Goal: Information Seeking & Learning: Learn about a topic

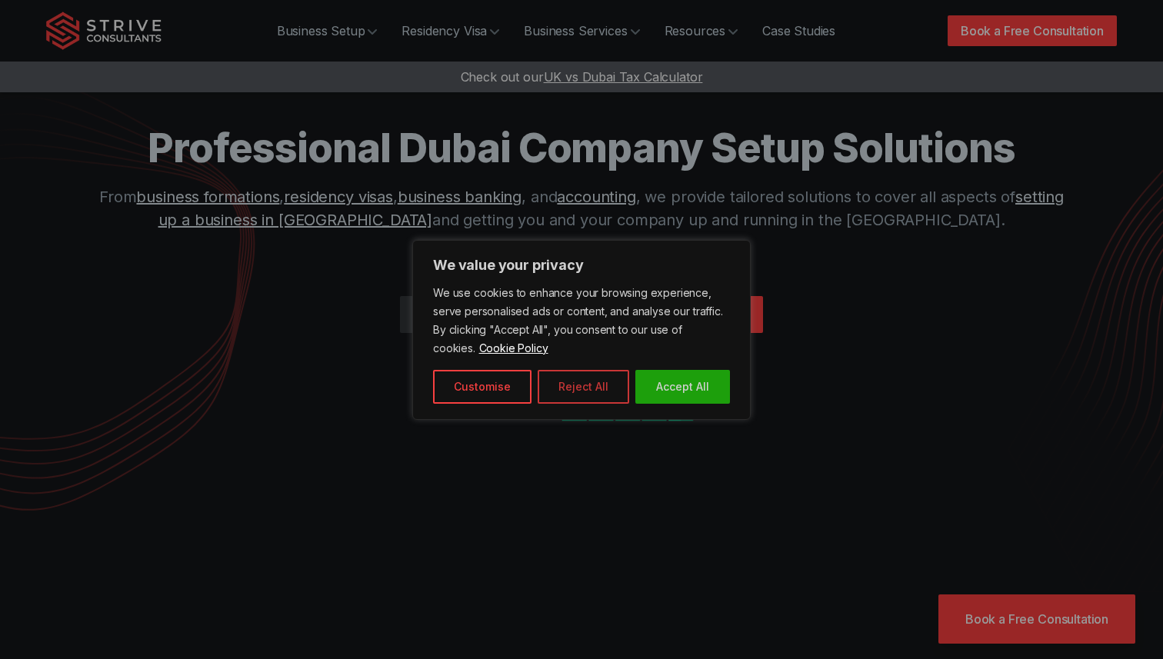
click at [585, 385] on button "Reject All" at bounding box center [584, 387] width 92 height 34
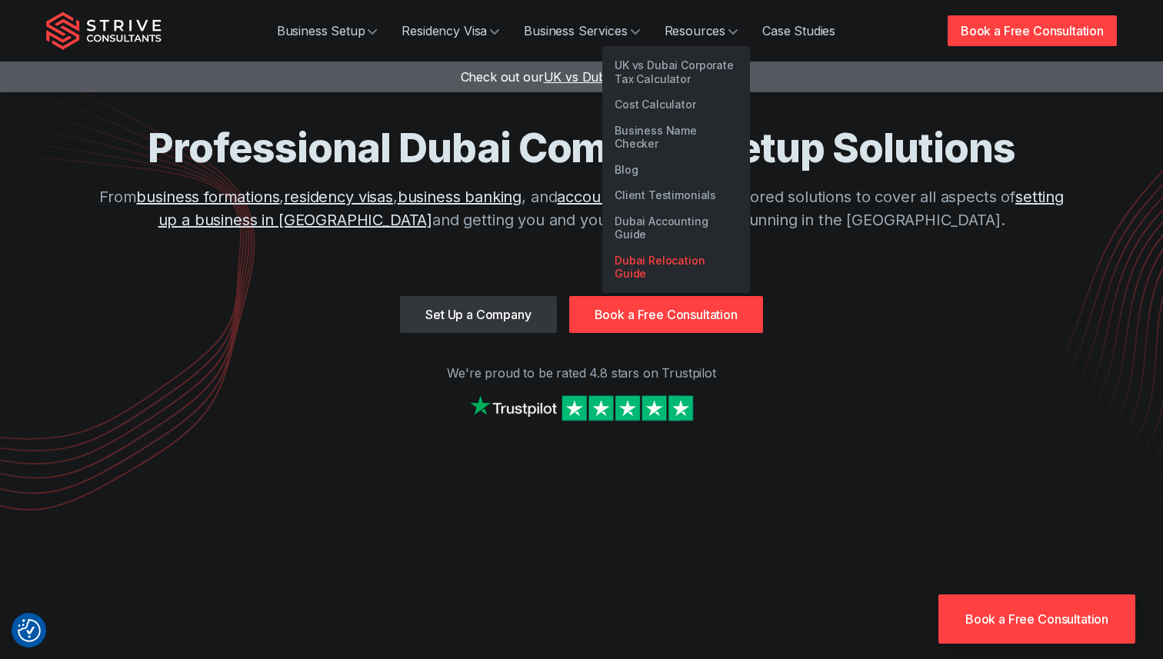
click at [691, 248] on link "Dubai Relocation Guide" at bounding box center [676, 267] width 148 height 39
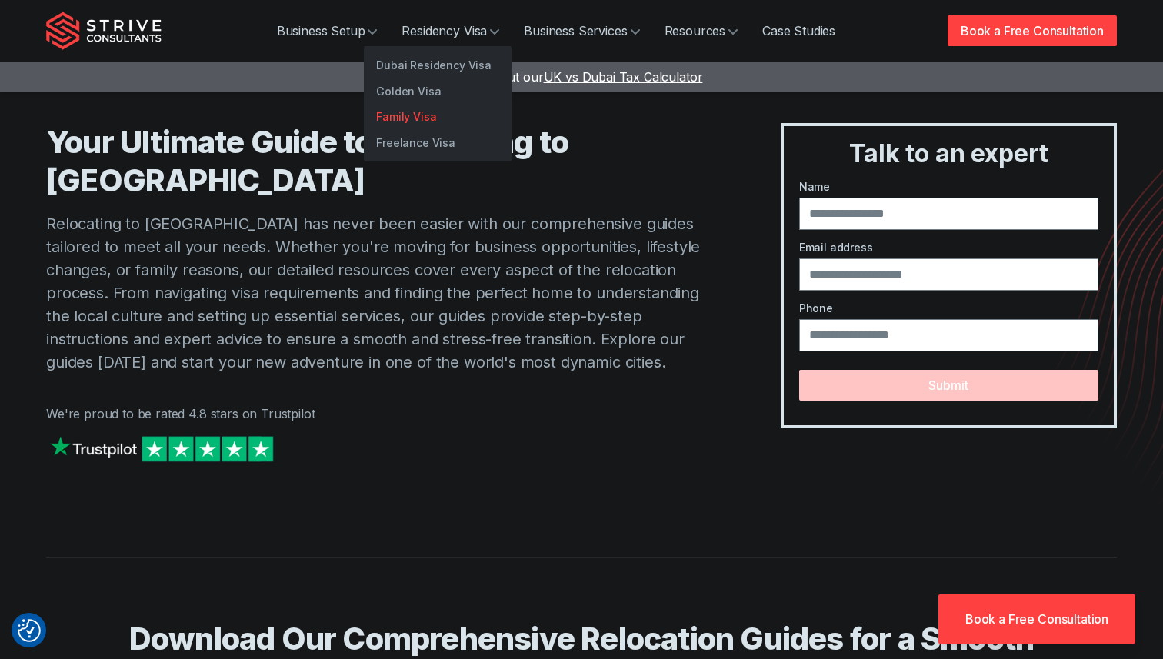
click at [407, 120] on link "Family Visa" at bounding box center [438, 117] width 148 height 26
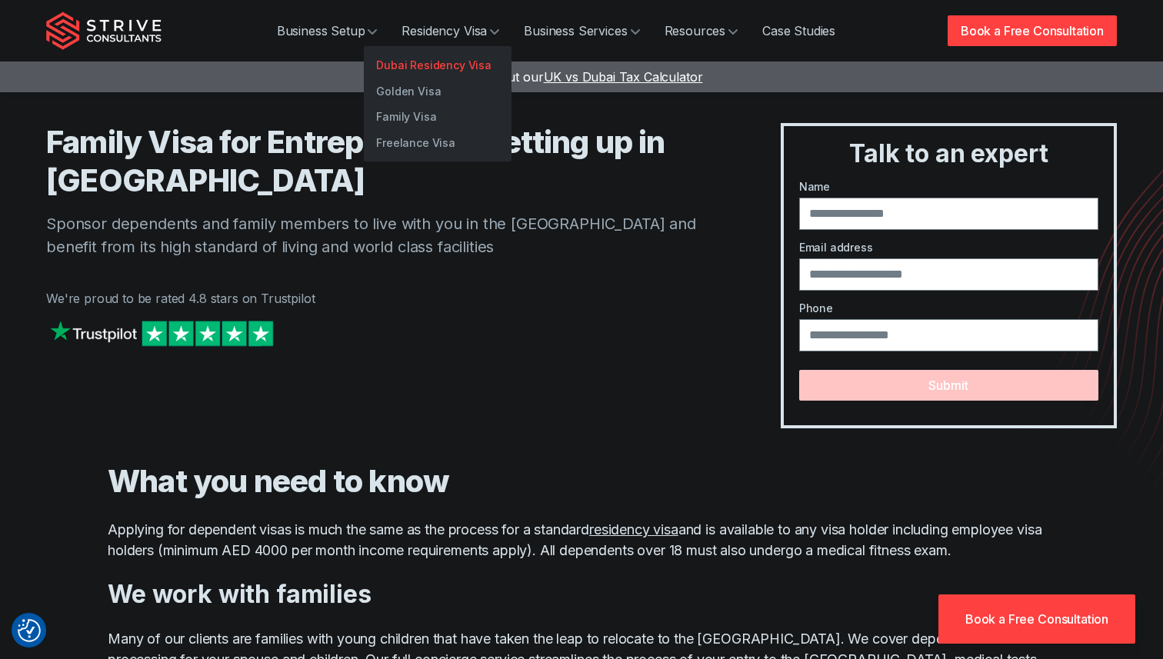
click at [438, 70] on link "Dubai Residency Visa" at bounding box center [438, 65] width 148 height 26
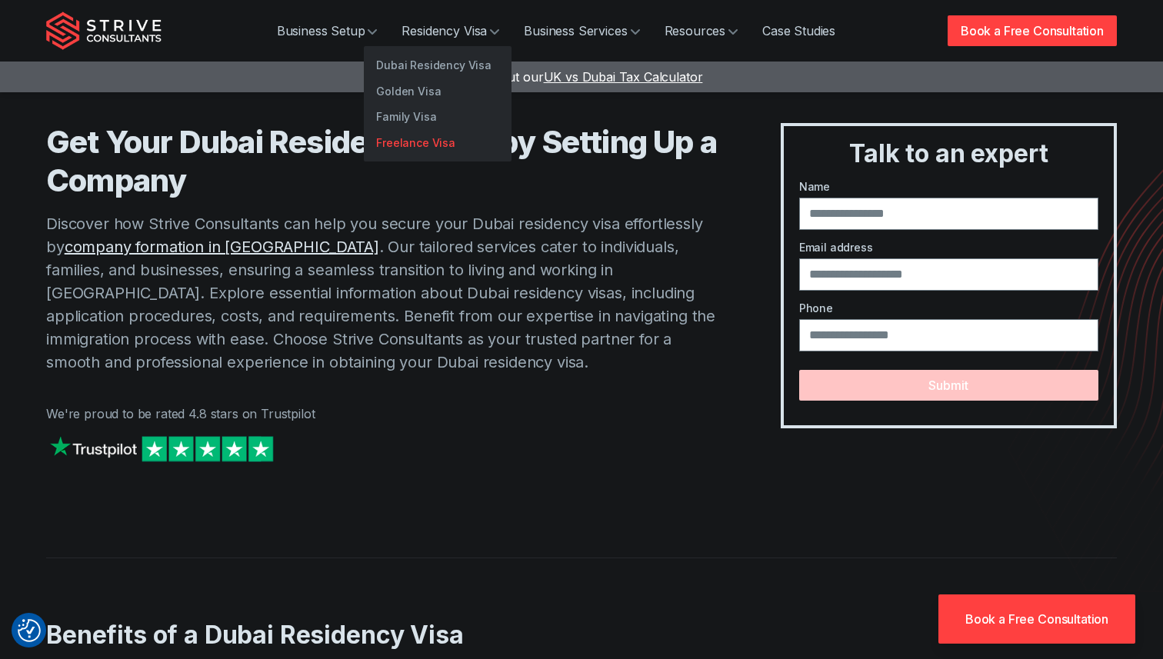
click at [411, 145] on link "Freelance Visa" at bounding box center [438, 143] width 148 height 26
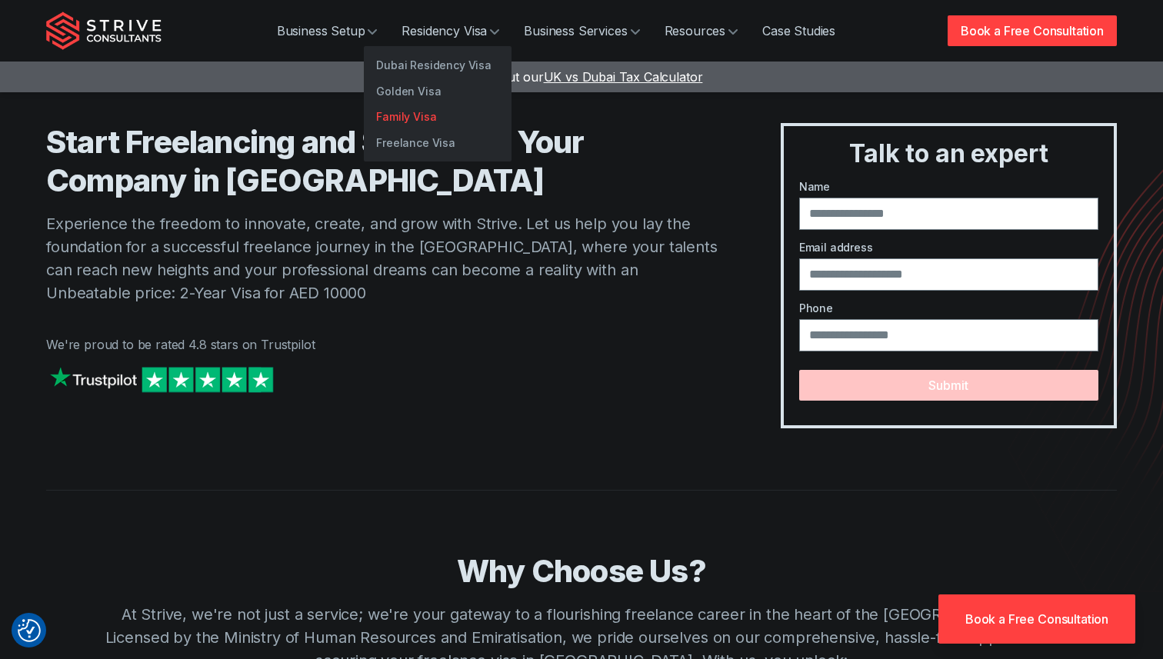
click at [425, 115] on link "Family Visa" at bounding box center [438, 117] width 148 height 26
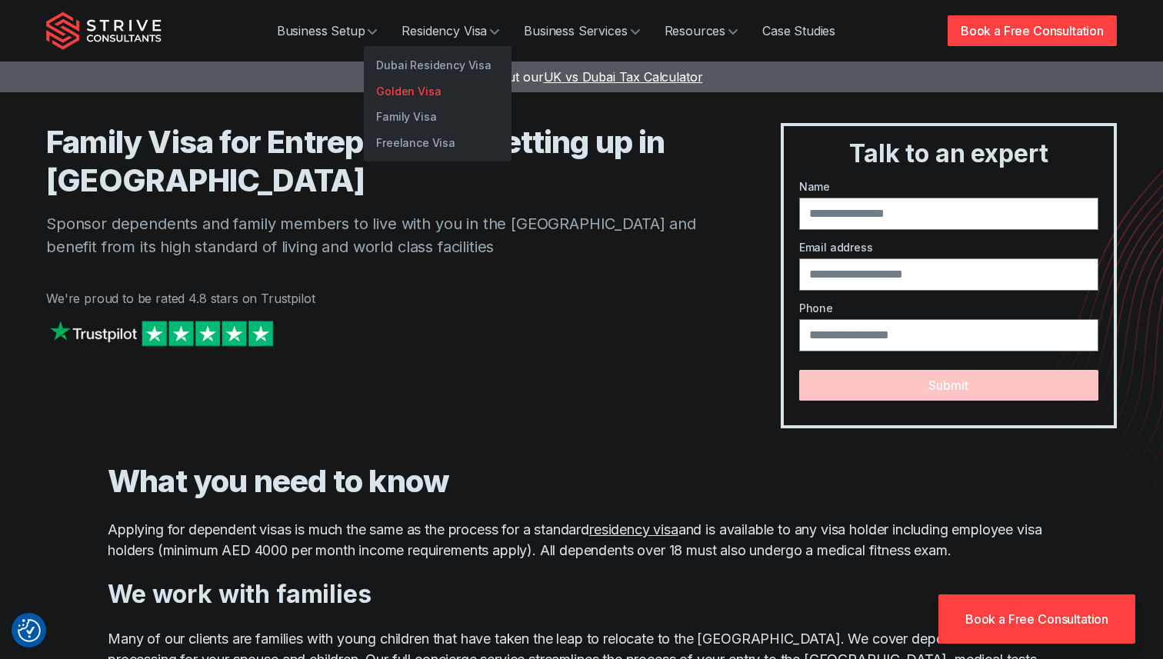
click at [432, 95] on link "Golden Visa" at bounding box center [438, 91] width 148 height 26
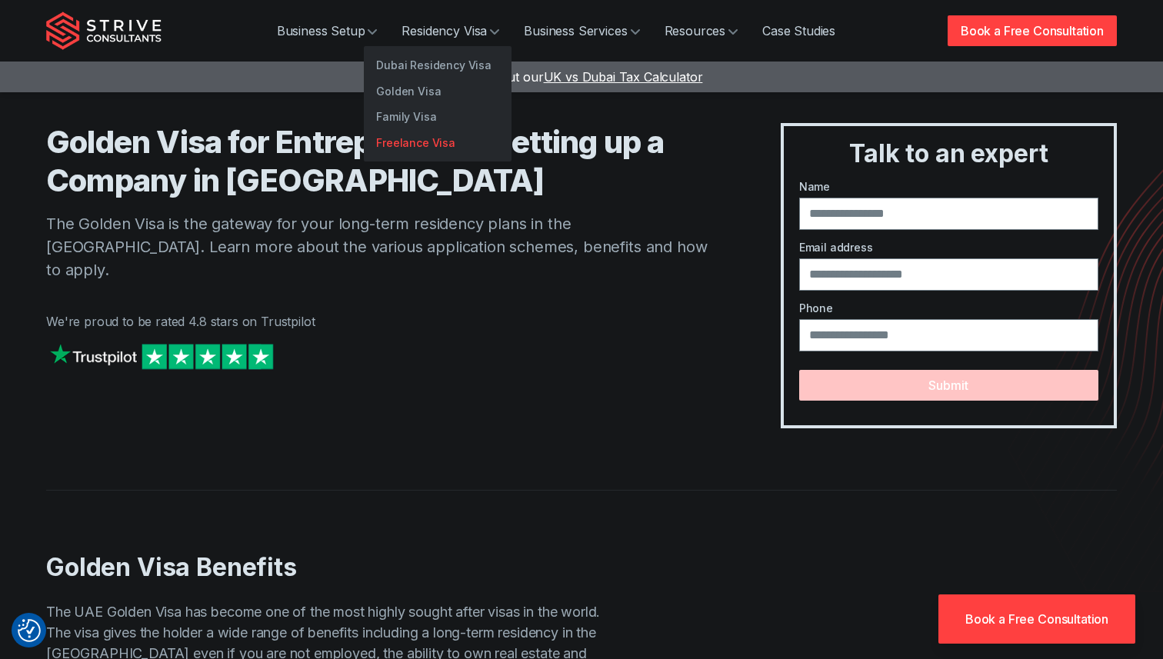
click at [393, 137] on link "Freelance Visa" at bounding box center [438, 143] width 148 height 26
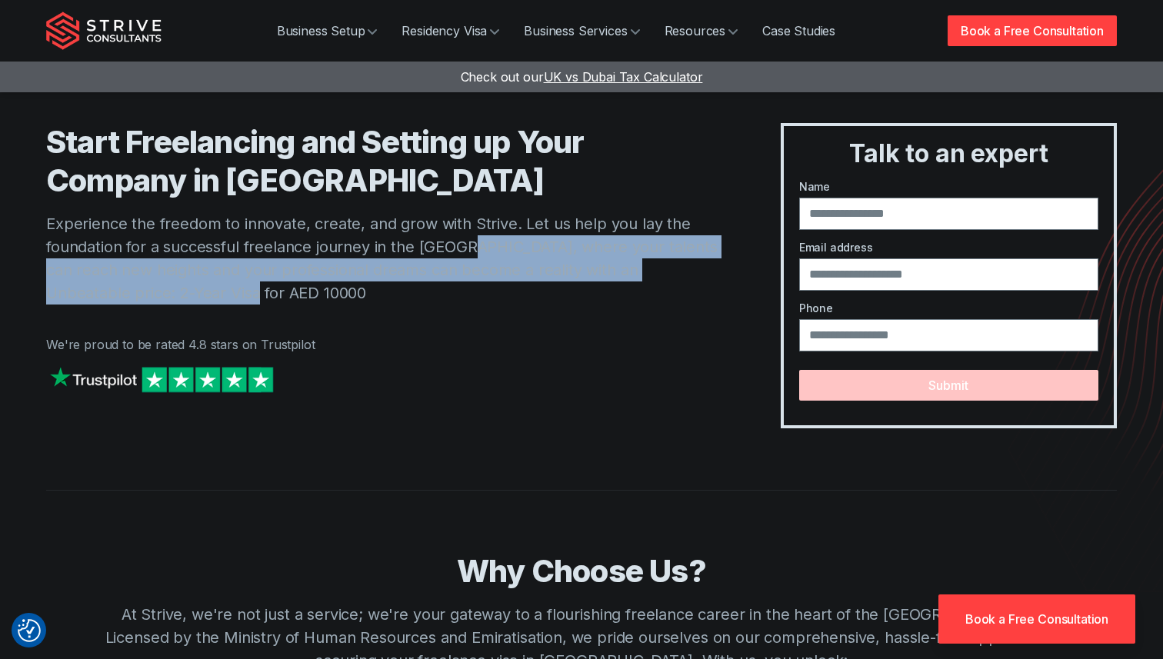
drag, startPoint x: 464, startPoint y: 245, endPoint x: 746, endPoint y: 292, distance: 286.1
click at [746, 292] on div "Start Freelancing and Setting up Your Company in Dubai Experience the freedom t…" at bounding box center [581, 275] width 1071 height 305
click at [609, 278] on p "Experience the freedom to innovate, create, and grow with Strive. Let us help y…" at bounding box center [382, 258] width 673 height 92
drag, startPoint x: 462, startPoint y: 247, endPoint x: 711, endPoint y: 268, distance: 250.2
click at [711, 268] on p "Experience the freedom to innovate, create, and grow with Strive. Let us help y…" at bounding box center [382, 258] width 673 height 92
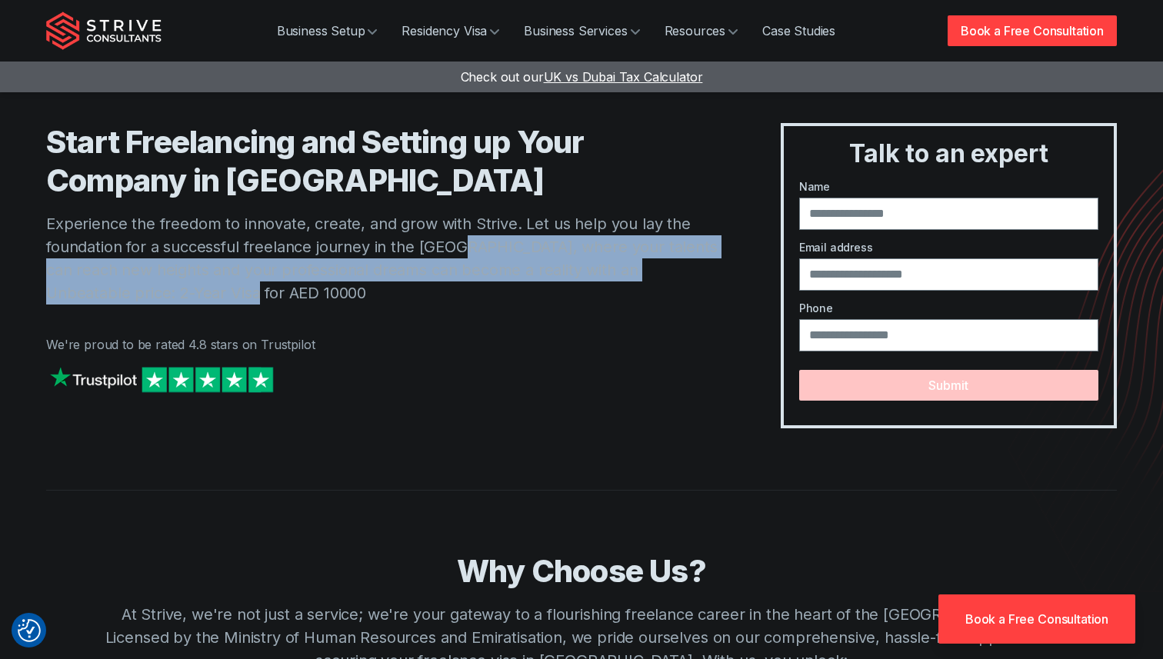
drag, startPoint x: 195, startPoint y: 292, endPoint x: 459, endPoint y: 254, distance: 266.7
click at [459, 254] on p "Experience the freedom to innovate, create, and grow with Strive. Let us help y…" at bounding box center [382, 258] width 673 height 92
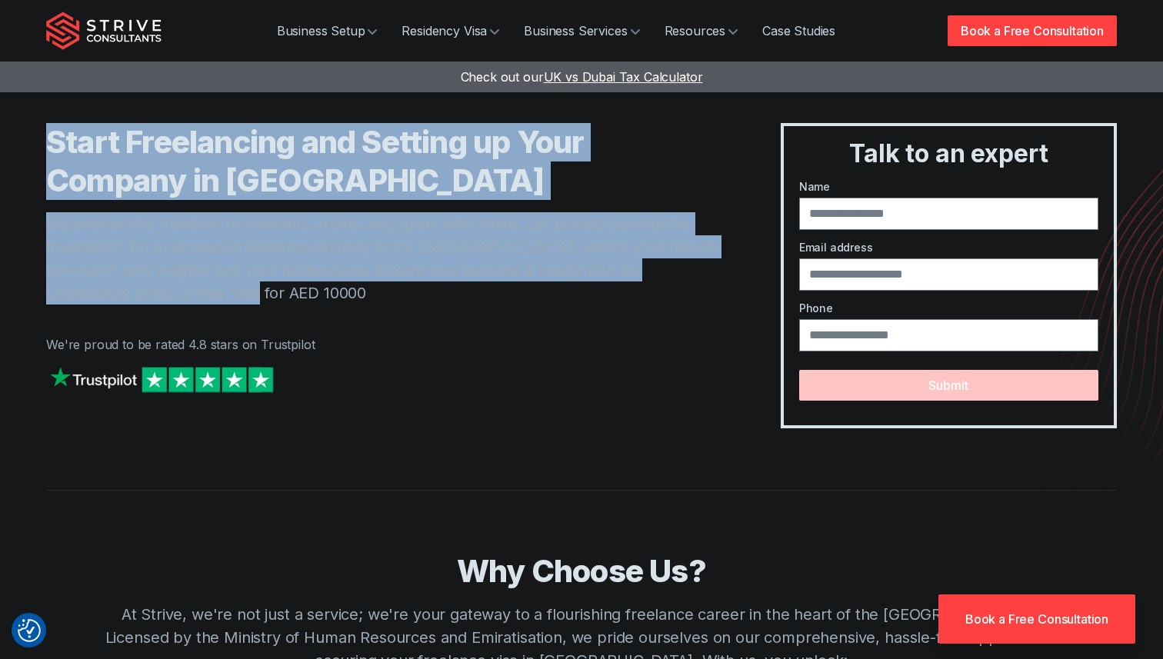
drag, startPoint x: 47, startPoint y: 135, endPoint x: 448, endPoint y: 285, distance: 428.2
click at [448, 285] on div "Start Freelancing and Setting up Your Company in Dubai Experience the freedom t…" at bounding box center [382, 275] width 673 height 305
click at [409, 175] on h1 "Start Freelancing and Setting up Your Company in Dubai" at bounding box center [382, 161] width 673 height 77
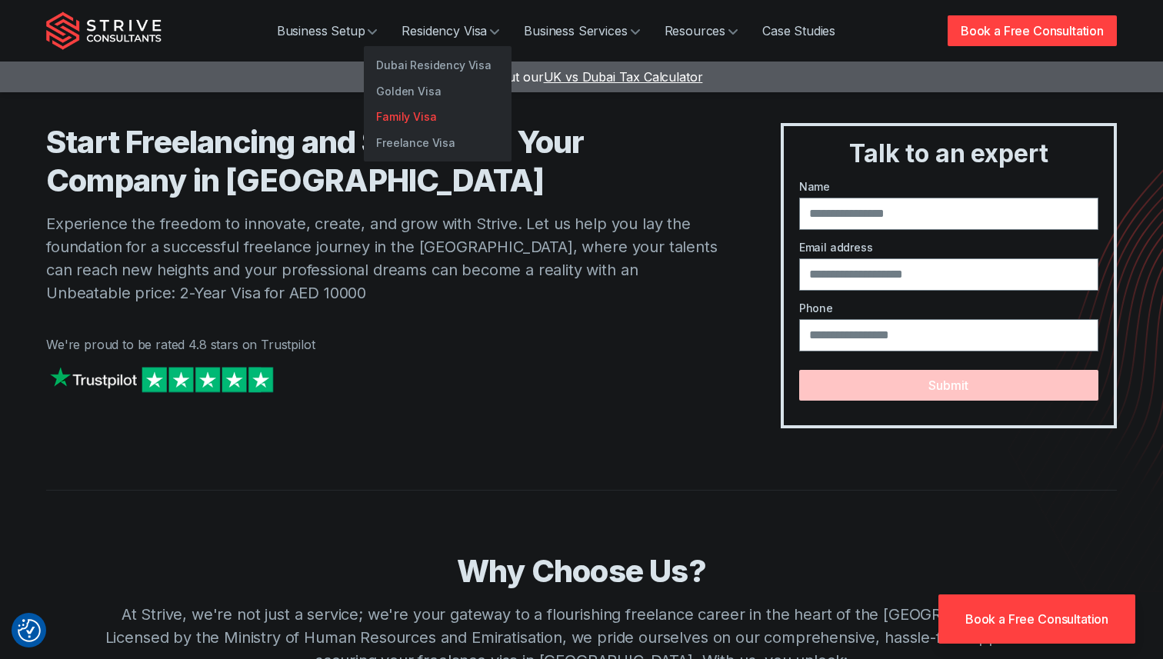
click at [415, 120] on link "Family Visa" at bounding box center [438, 117] width 148 height 26
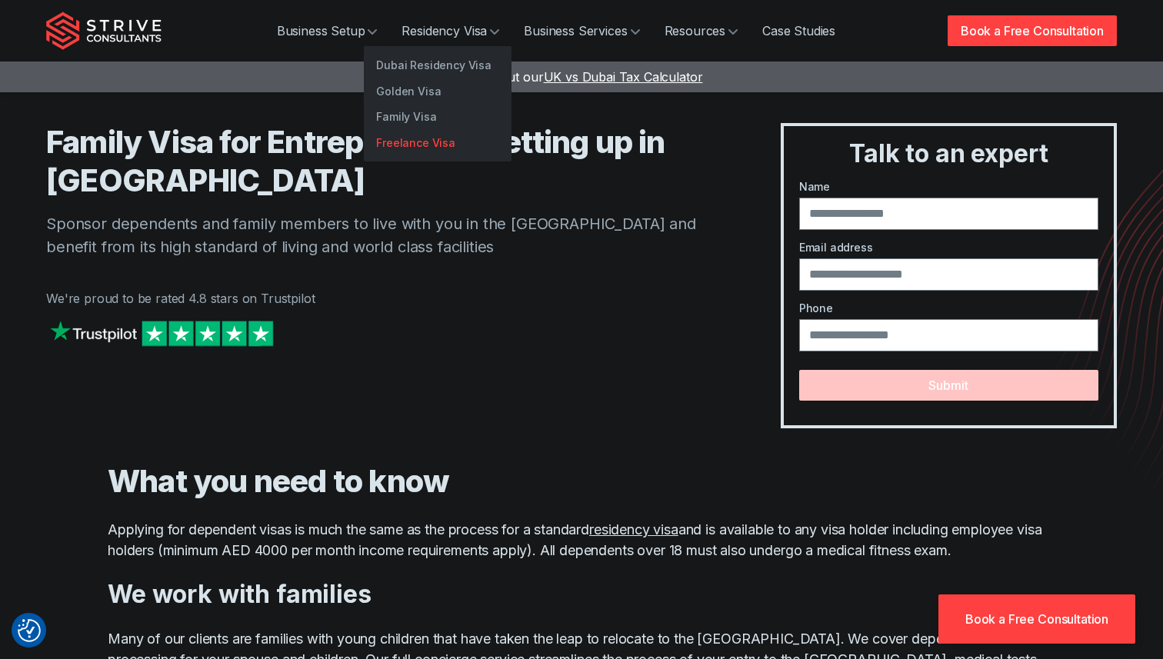
click at [411, 141] on link "Freelance Visa" at bounding box center [438, 143] width 148 height 26
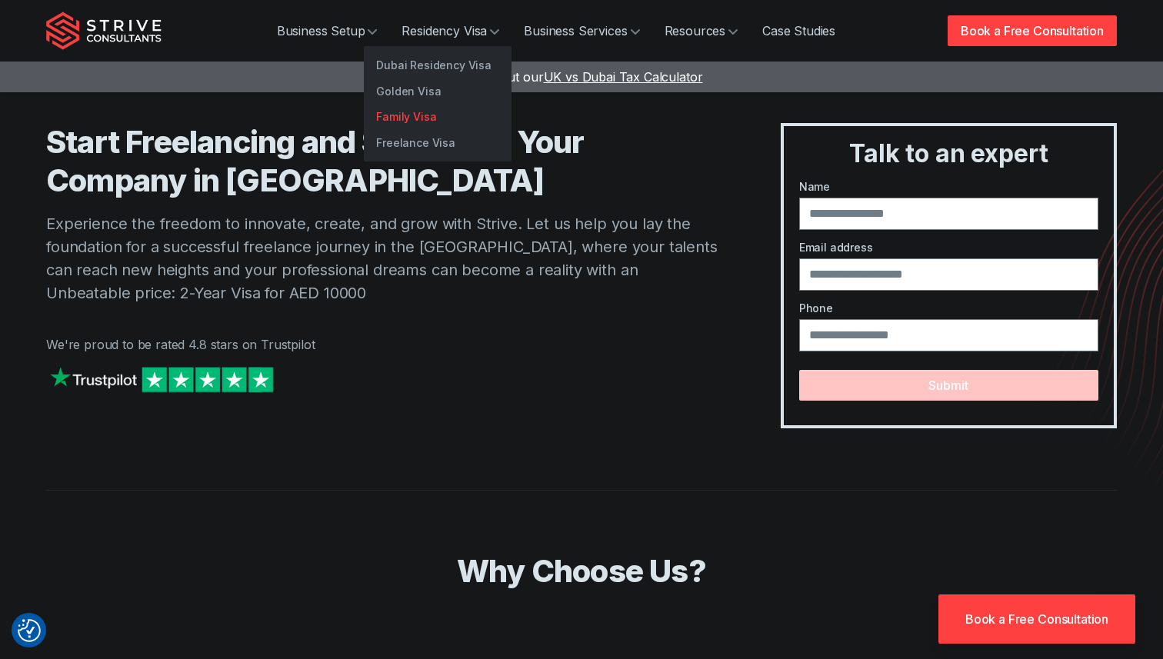
click at [399, 118] on link "Family Visa" at bounding box center [438, 117] width 148 height 26
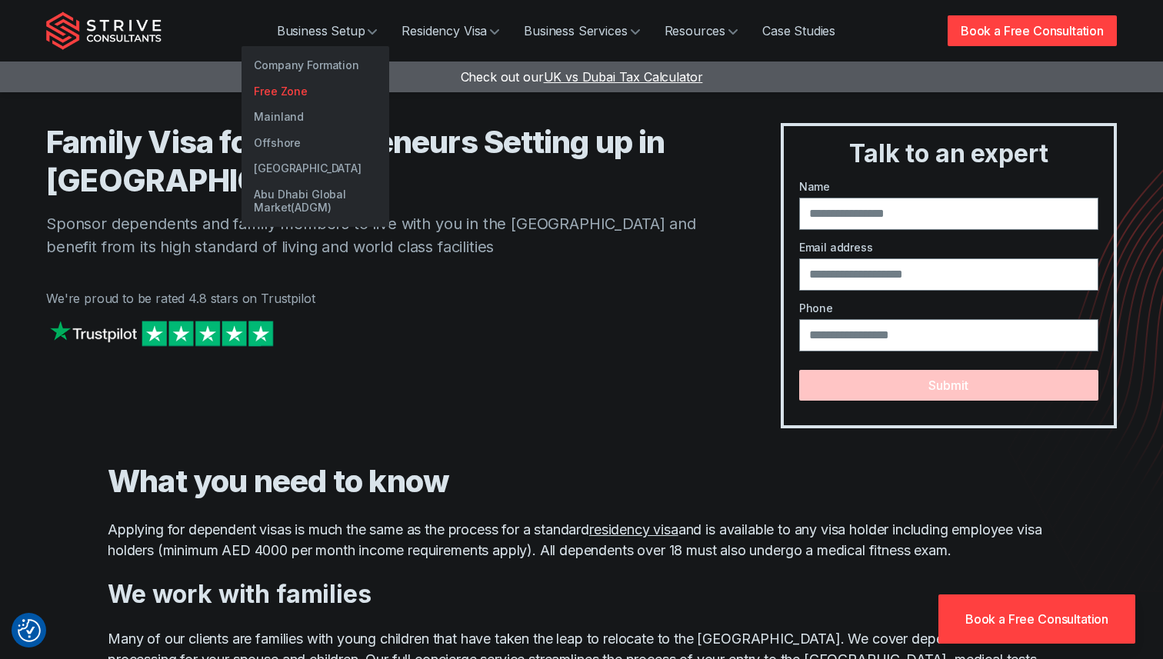
click at [292, 91] on link "Free Zone" at bounding box center [316, 91] width 148 height 26
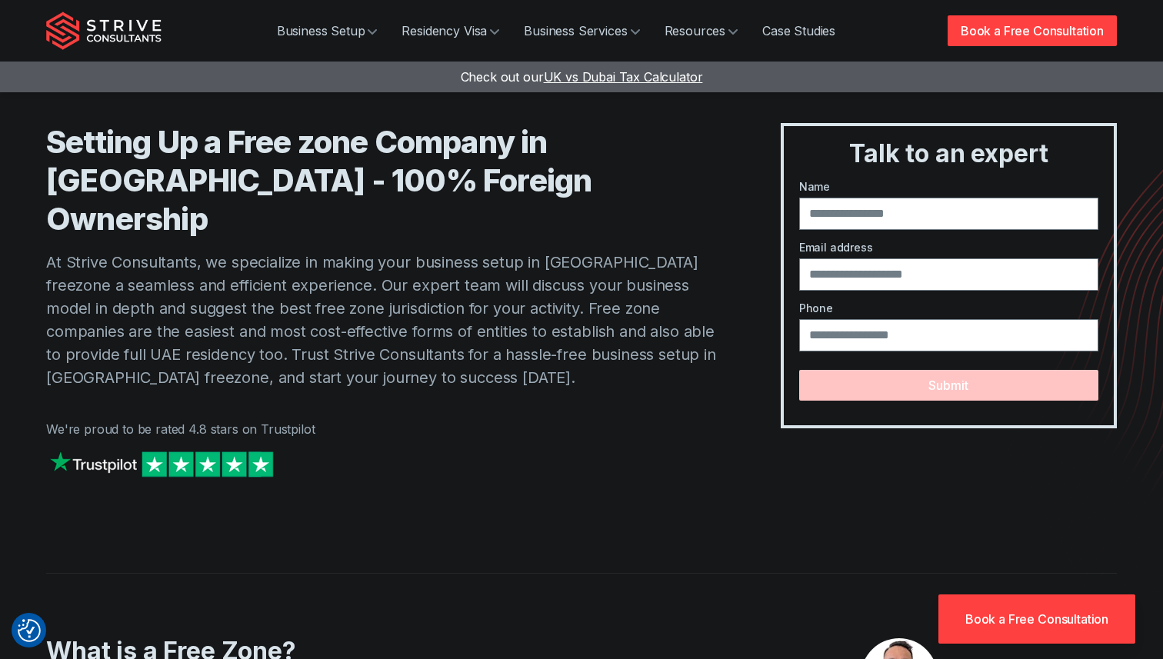
click at [367, 329] on p "At Strive Consultants, we specialize in making your business setup in Dubai fre…" at bounding box center [382, 320] width 673 height 138
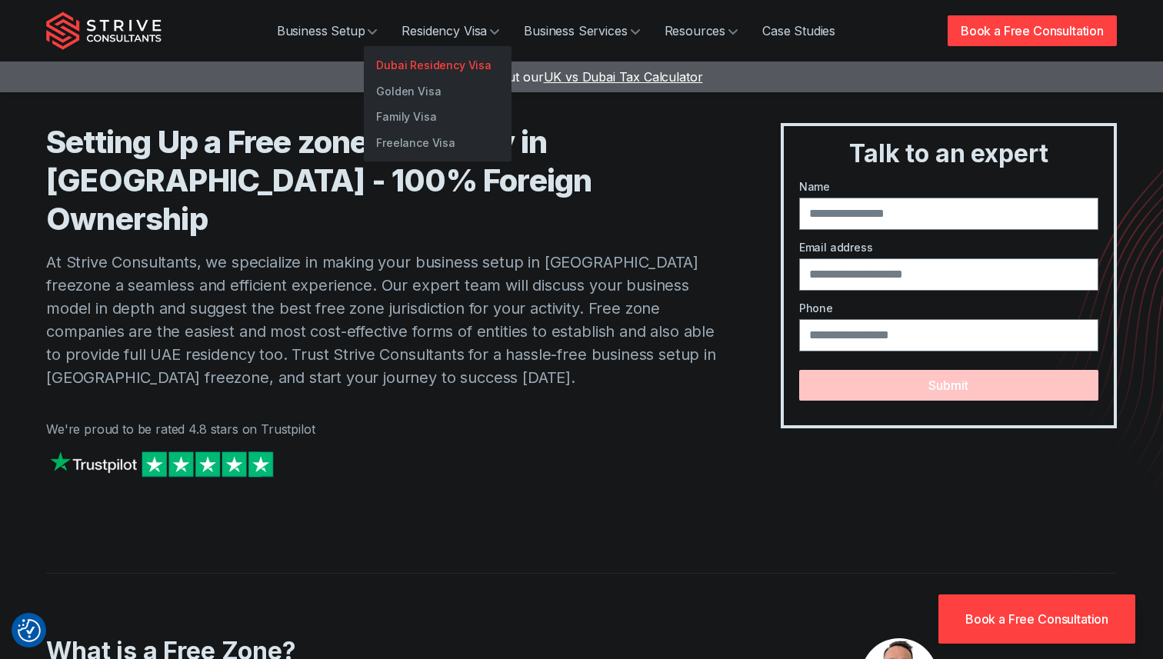
click at [421, 58] on link "Dubai Residency Visa" at bounding box center [438, 65] width 148 height 26
click at [414, 84] on link "Golden Visa" at bounding box center [438, 91] width 148 height 26
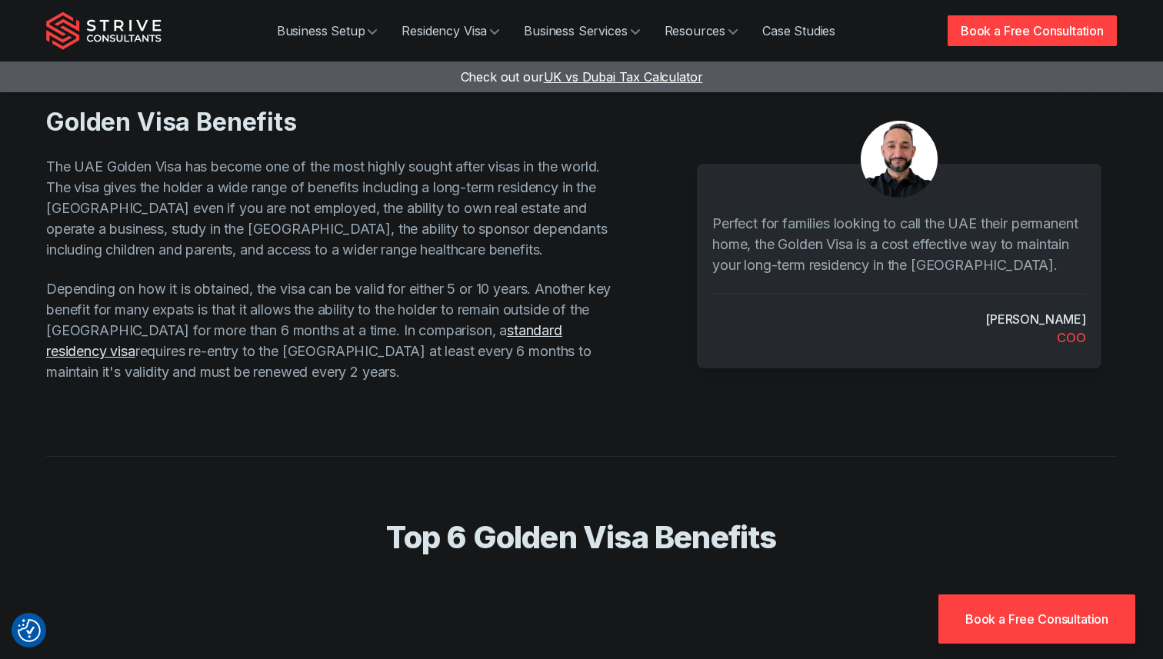
scroll to position [435, 0]
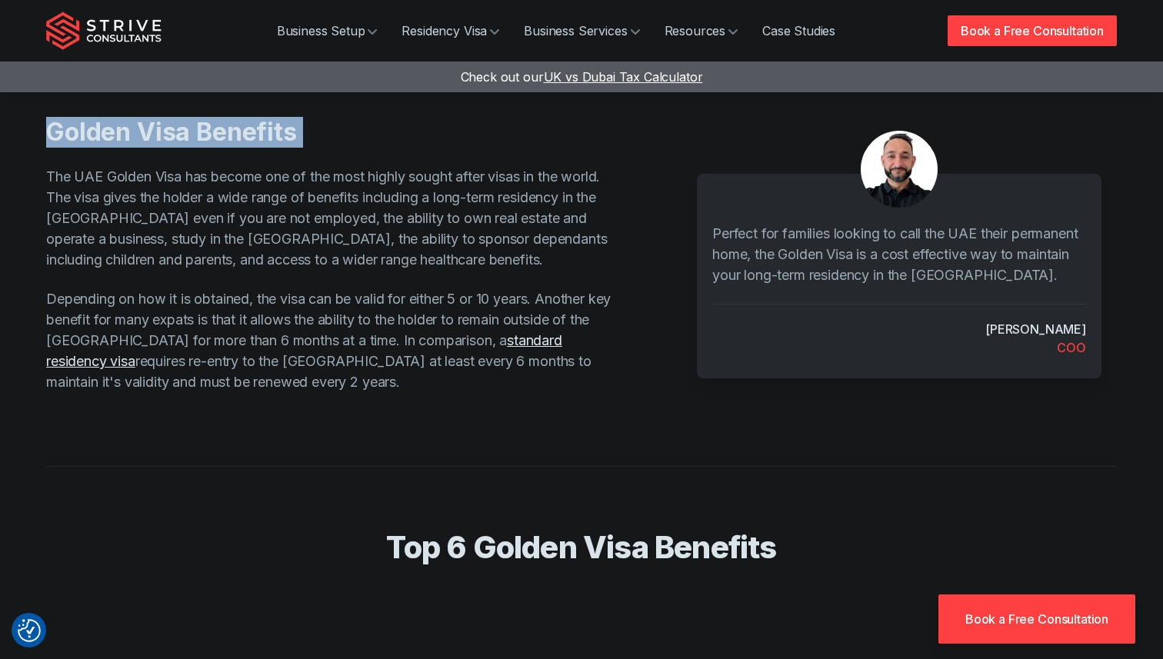
drag, startPoint x: 47, startPoint y: 133, endPoint x: 370, endPoint y: 150, distance: 323.6
click at [371, 150] on div "Golden Visa Benefits The UAE Golden Visa has become one of the most highly soug…" at bounding box center [354, 254] width 617 height 275
click at [51, 123] on h2 "Golden Visa Benefits" at bounding box center [330, 132] width 568 height 31
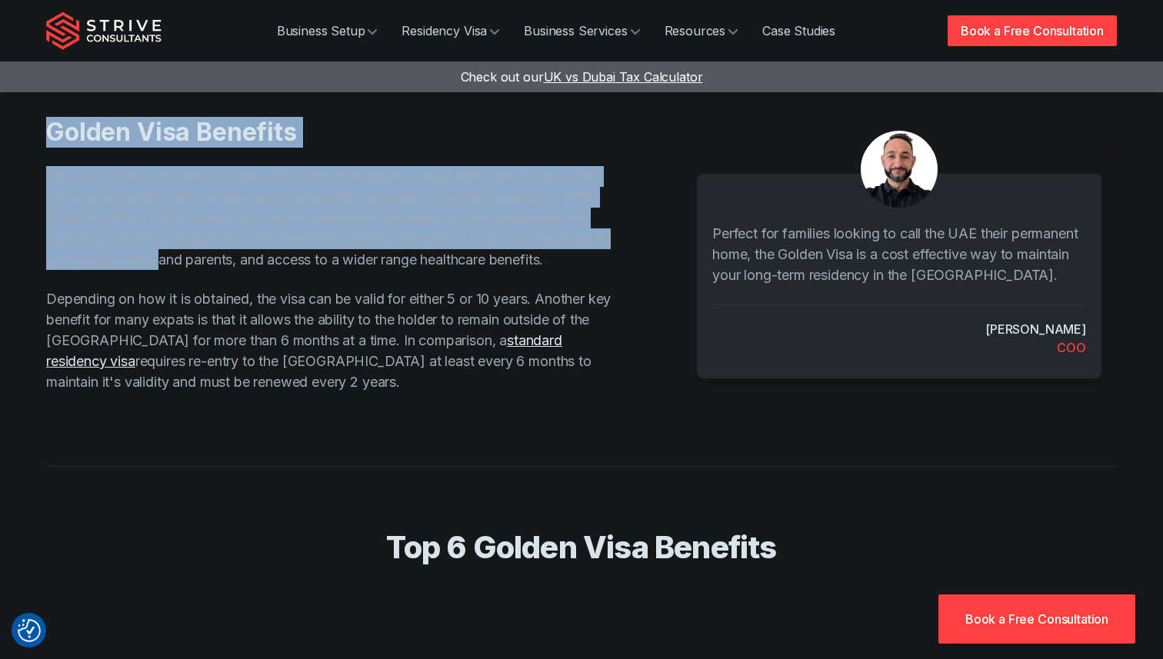
drag, startPoint x: 51, startPoint y: 123, endPoint x: 283, endPoint y: 263, distance: 271.3
click at [287, 265] on div "Golden Visa Benefits The UAE Golden Visa has become one of the most highly soug…" at bounding box center [354, 254] width 617 height 275
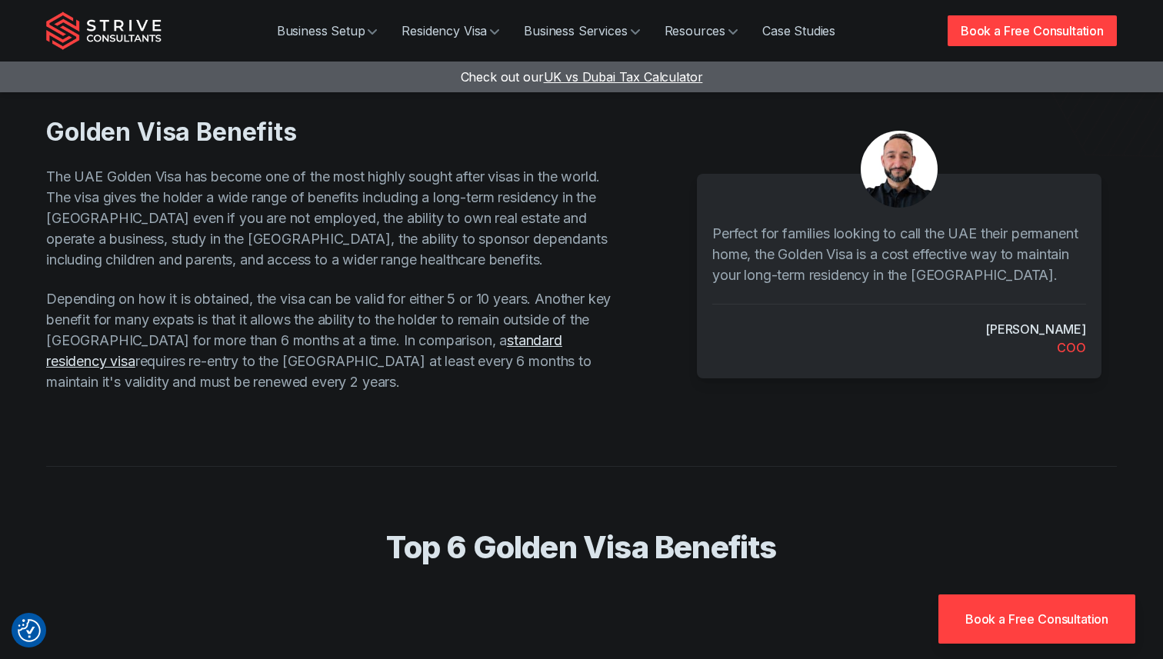
click at [262, 344] on p "Depending on how it is obtained, the visa can be valid for either 5 or 10 years…" at bounding box center [330, 340] width 568 height 104
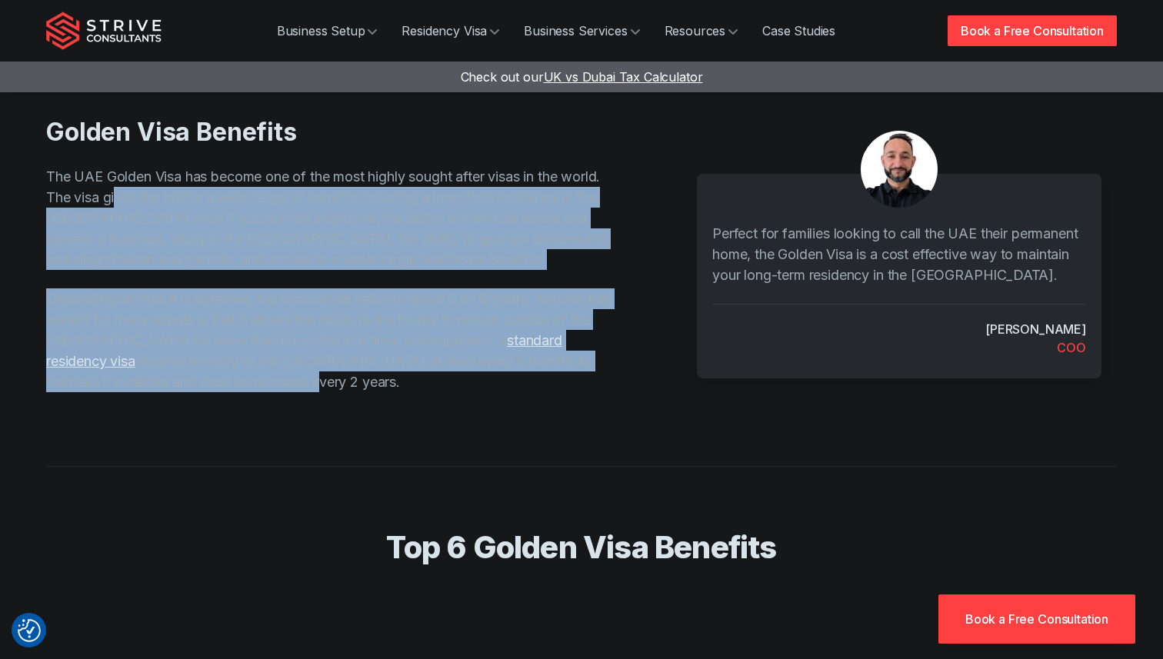
drag, startPoint x: 238, startPoint y: 381, endPoint x: 163, endPoint y: 187, distance: 207.7
click at [163, 187] on div "Golden Visa Benefits The UAE Golden Visa has become one of the most highly soug…" at bounding box center [354, 254] width 617 height 275
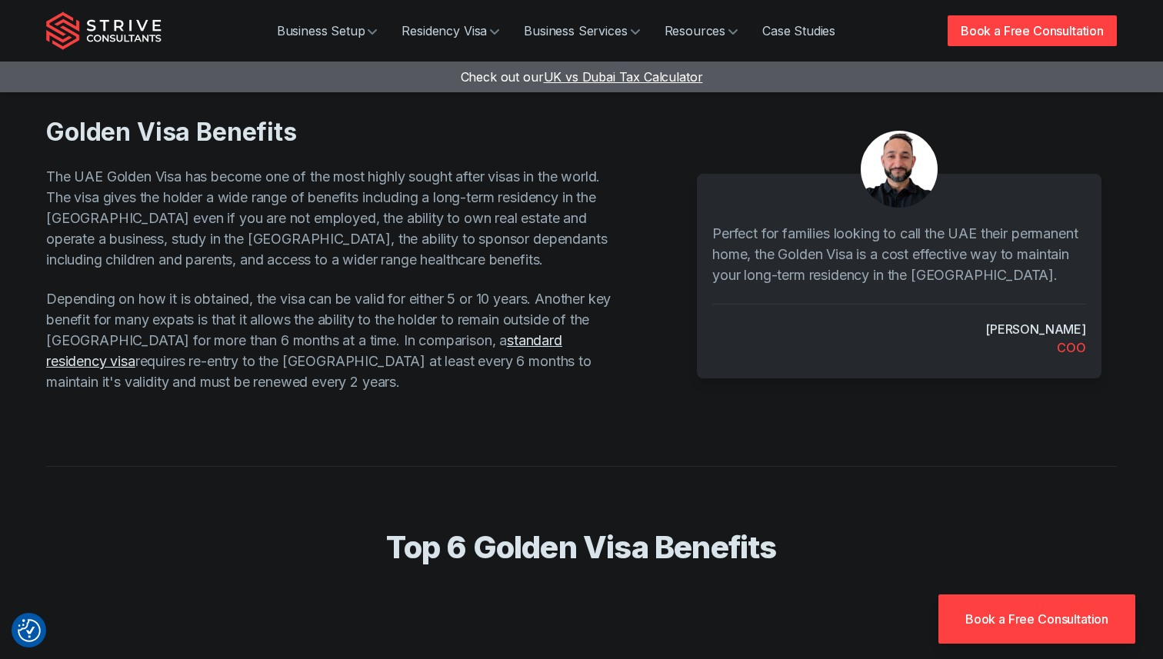
click at [168, 172] on p "The UAE Golden Visa has become one of the most highly sought after visas in the…" at bounding box center [330, 218] width 568 height 104
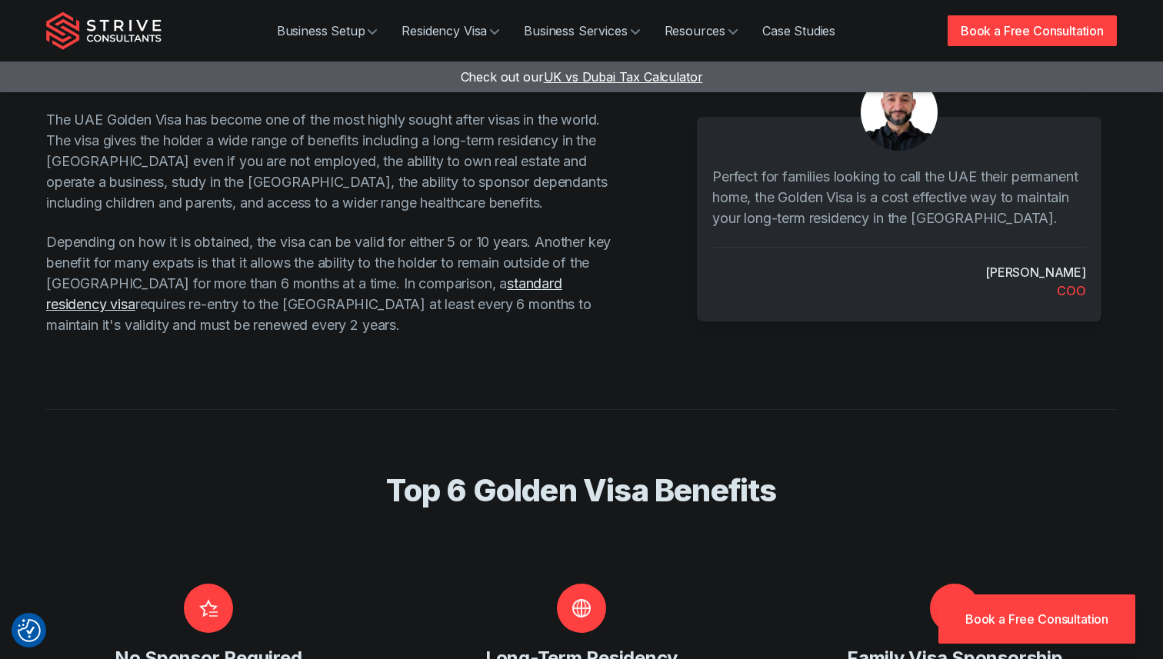
scroll to position [0, 0]
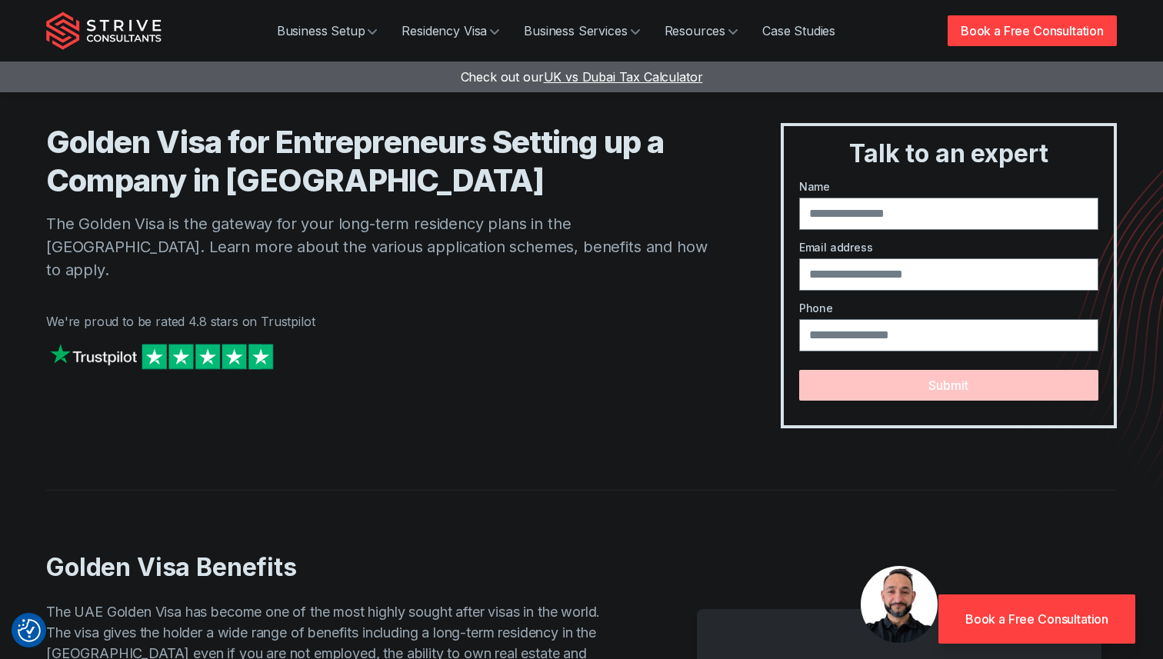
click at [474, 270] on div "Golden Visa for Entrepreneurs Setting up a Company in Dubai The Golden Visa is …" at bounding box center [382, 275] width 673 height 305
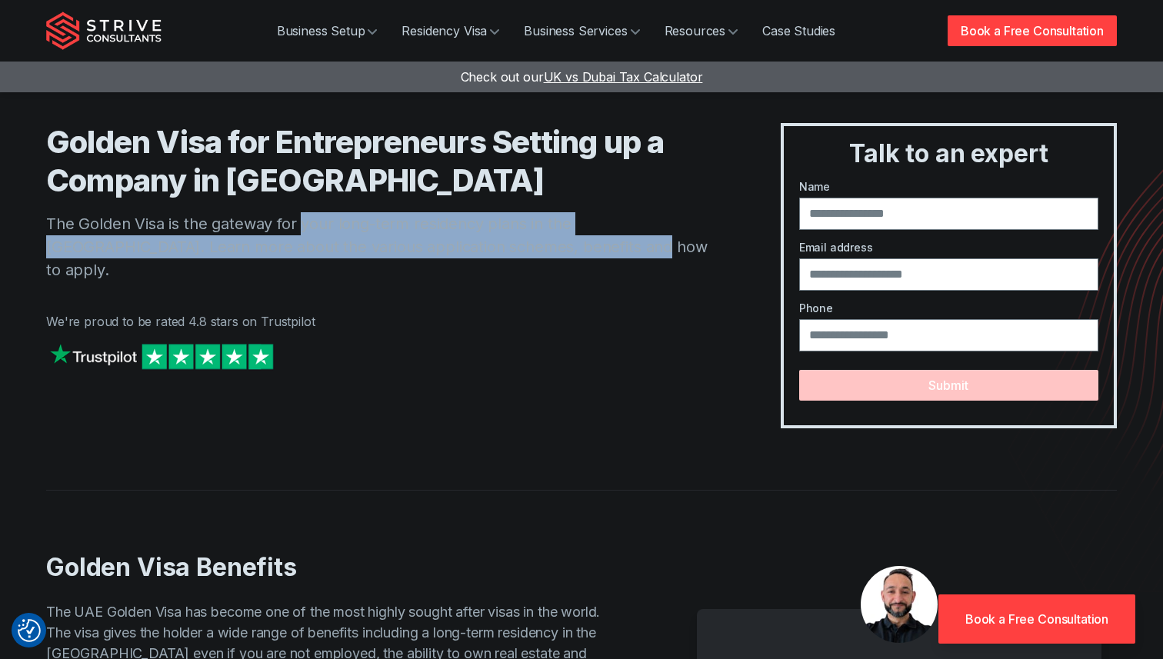
drag, startPoint x: 533, startPoint y: 252, endPoint x: 210, endPoint y: 186, distance: 329.8
click at [299, 227] on p "The Golden Visa is the gateway for your long-term residency plans in the UAE. L…" at bounding box center [382, 246] width 673 height 69
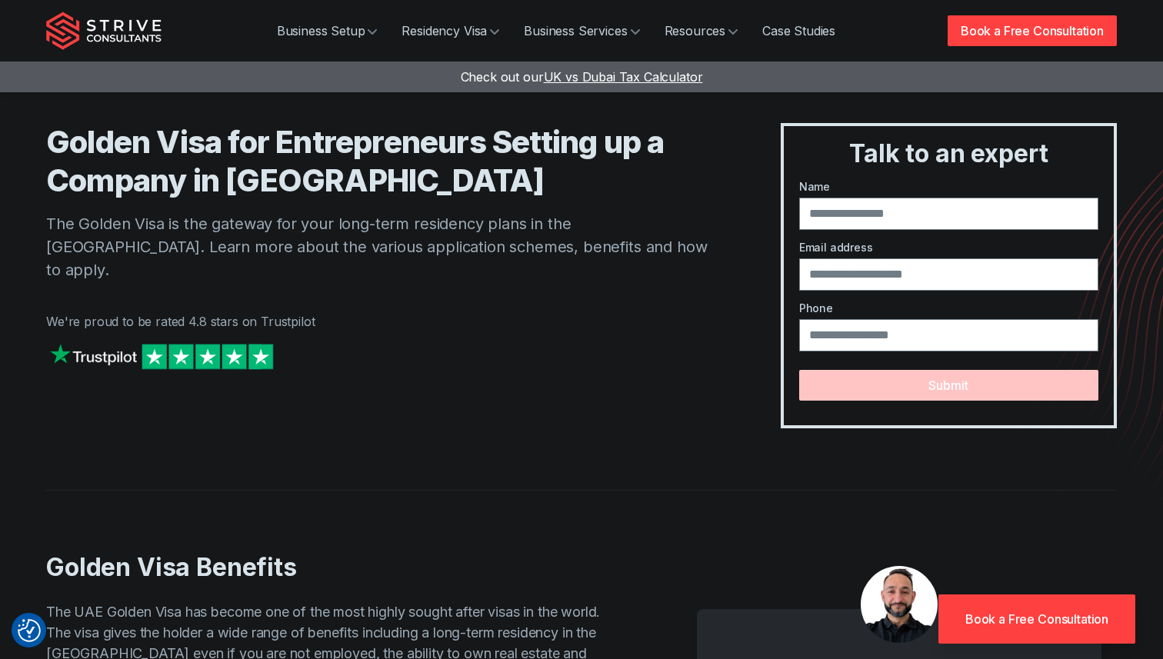
click at [189, 181] on h1 "Golden Visa for Entrepreneurs Setting up a Company in Dubai" at bounding box center [382, 161] width 673 height 77
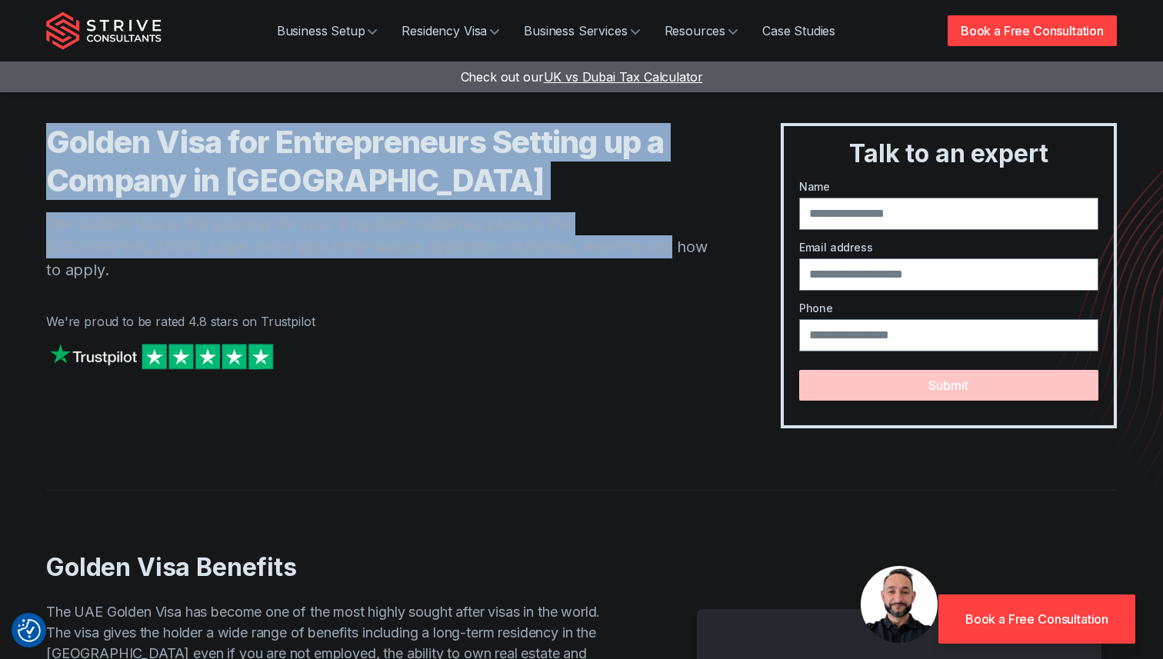
drag, startPoint x: 56, startPoint y: 141, endPoint x: 538, endPoint y: 242, distance: 492.0
click at [538, 242] on div "Golden Visa for Entrepreneurs Setting up a Company in Dubai The Golden Visa is …" at bounding box center [382, 275] width 673 height 305
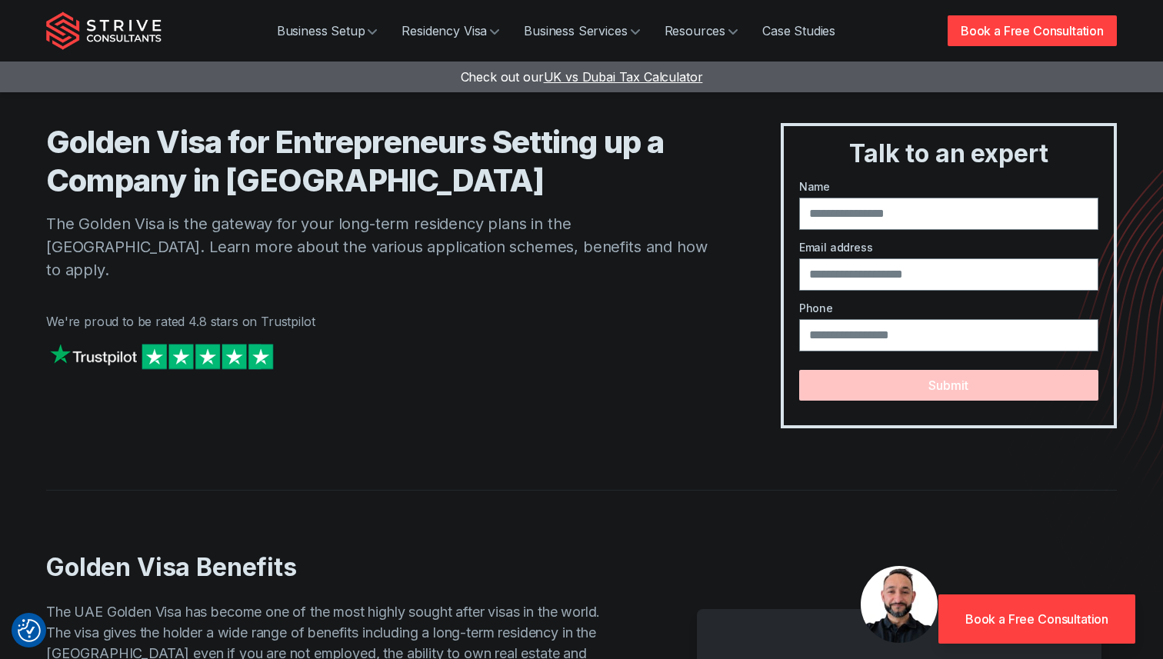
click at [536, 259] on div "Golden Visa for Entrepreneurs Setting up a Company in Dubai The Golden Visa is …" at bounding box center [382, 275] width 673 height 305
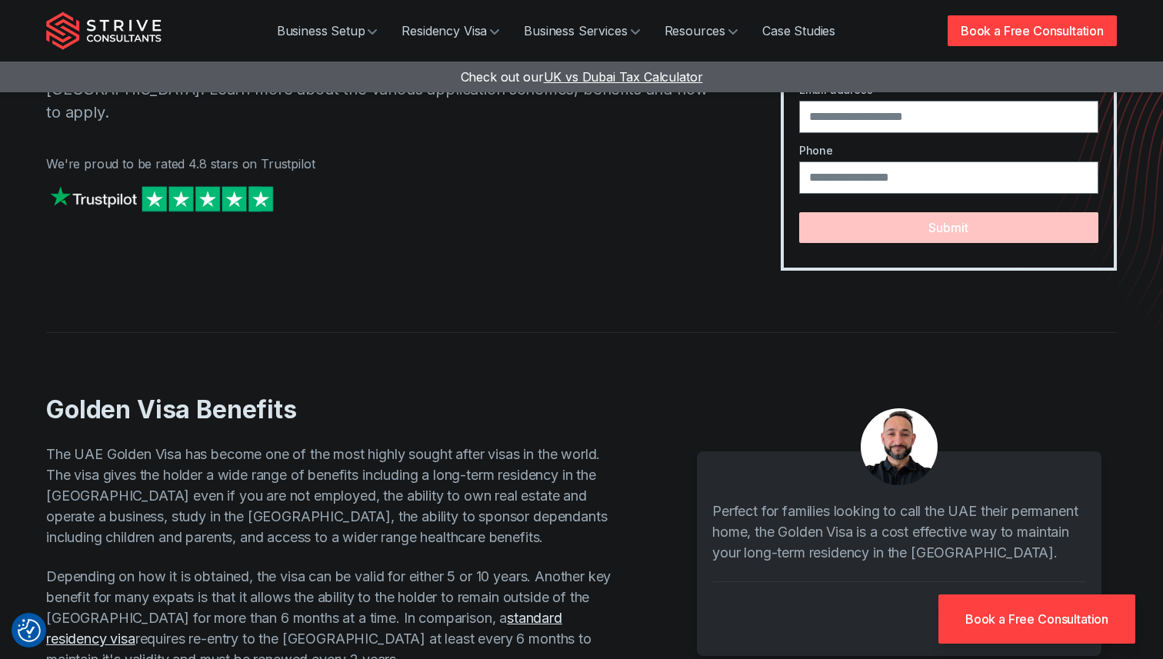
scroll to position [100, 0]
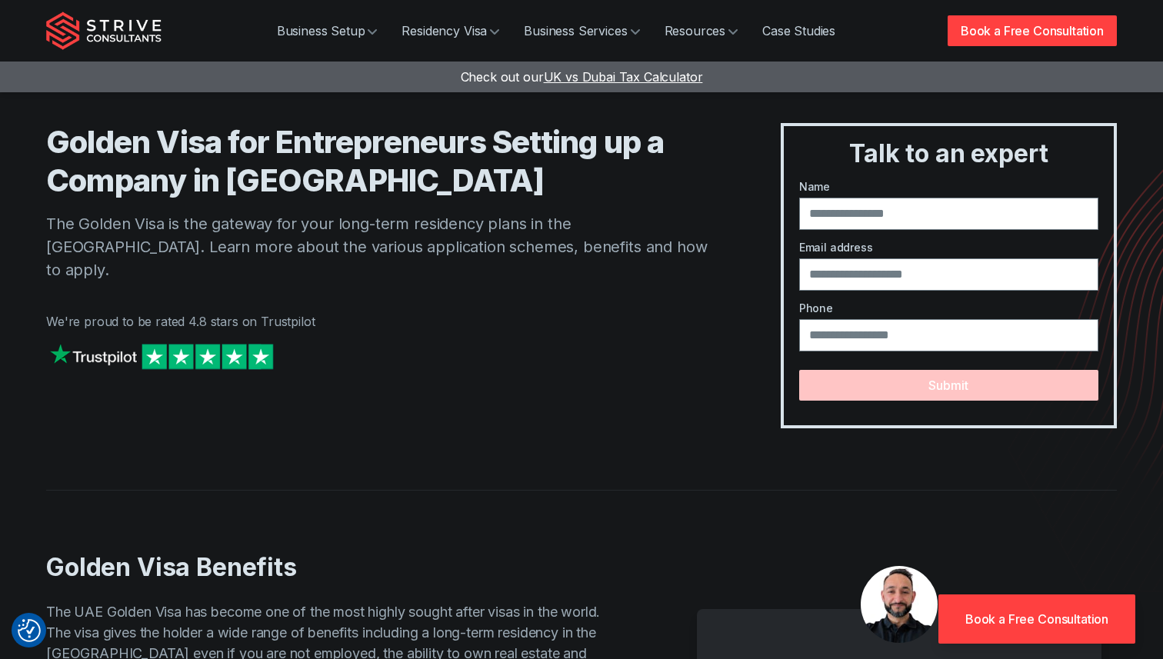
click at [432, 255] on p "The Golden Visa is the gateway for your long-term residency plans in the UAE. L…" at bounding box center [382, 246] width 673 height 69
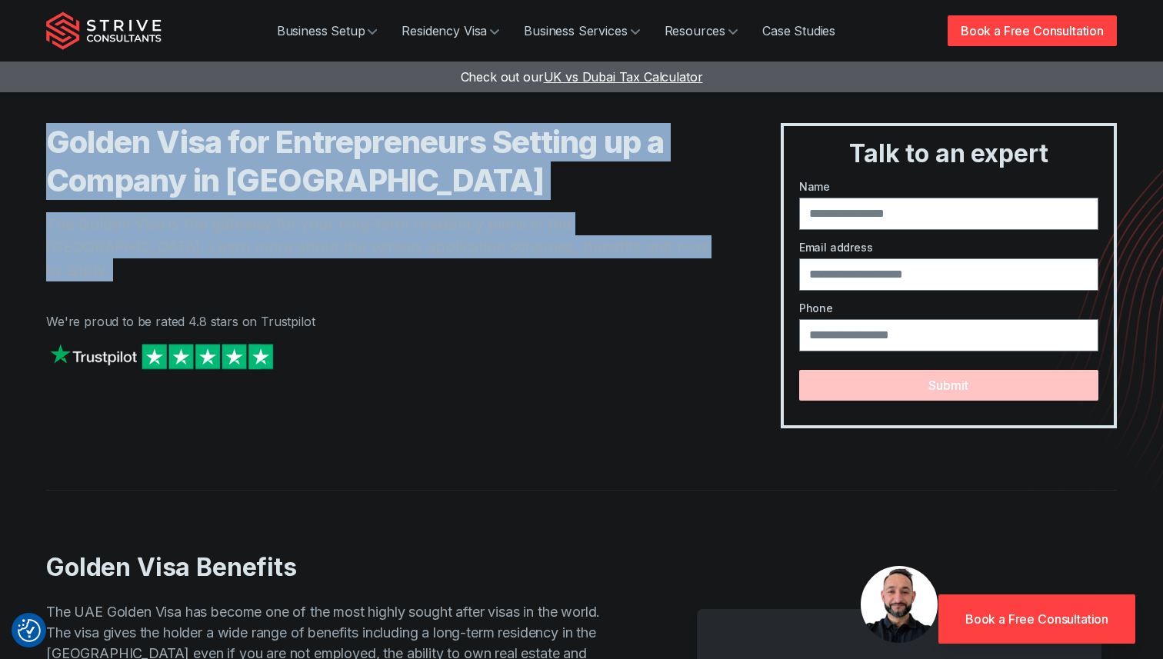
drag, startPoint x: 55, startPoint y: 138, endPoint x: 427, endPoint y: 280, distance: 397.6
click at [427, 280] on div "Golden Visa for Entrepreneurs Setting up a Company in Dubai The Golden Visa is …" at bounding box center [382, 275] width 673 height 305
click at [229, 209] on div "Golden Visa for Entrepreneurs Setting up a Company in Dubai The Golden Visa is …" at bounding box center [382, 275] width 673 height 305
drag, startPoint x: 51, startPoint y: 138, endPoint x: 352, endPoint y: 261, distance: 325.0
click at [352, 261] on div "Golden Visa for Entrepreneurs Setting up a Company in Dubai The Golden Visa is …" at bounding box center [382, 275] width 673 height 305
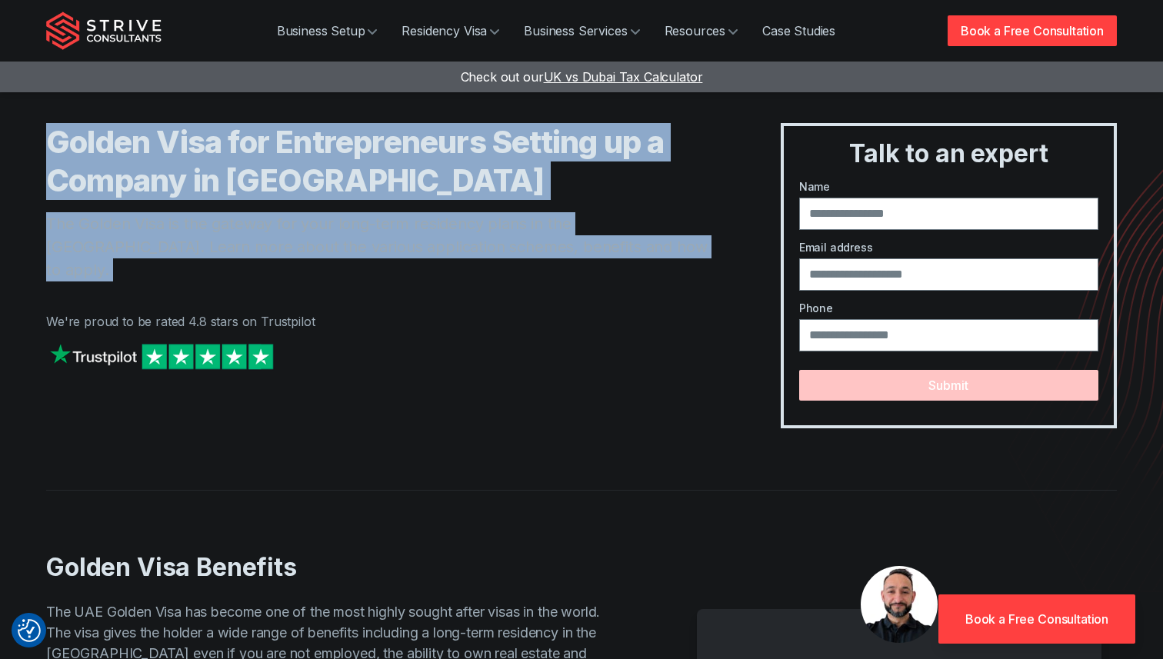
click at [575, 261] on div "Golden Visa for Entrepreneurs Setting up a Company in Dubai The Golden Visa is …" at bounding box center [382, 275] width 673 height 305
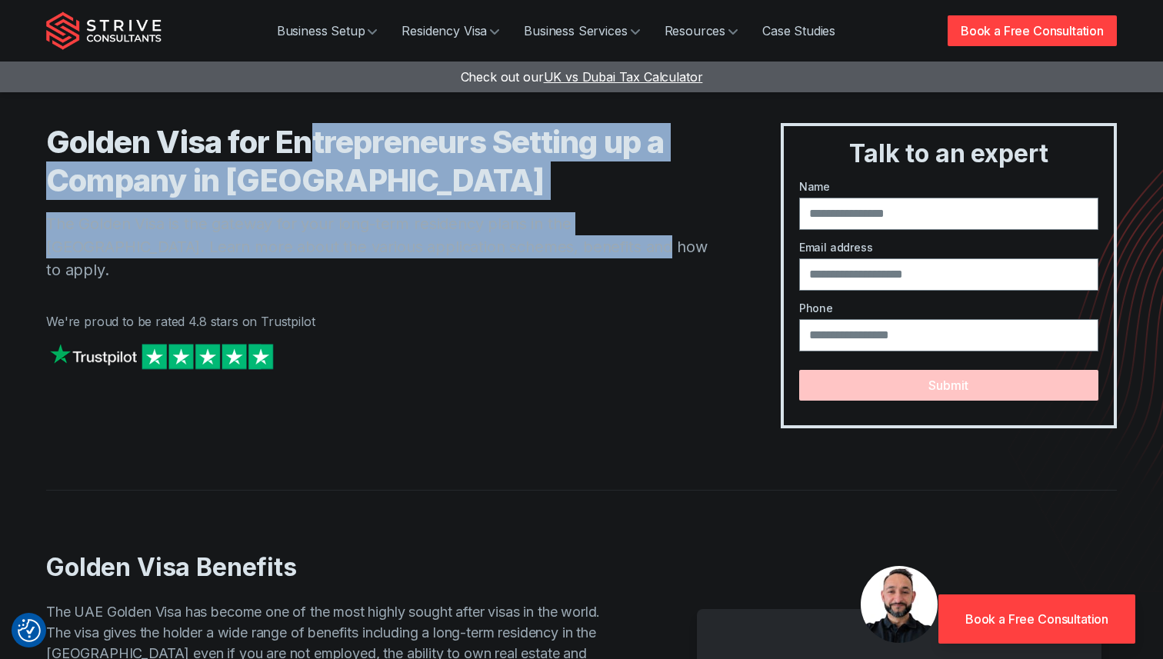
drag, startPoint x: 522, startPoint y: 247, endPoint x: 317, endPoint y: 135, distance: 233.7
click at [317, 135] on div "Golden Visa for Entrepreneurs Setting up a Company in Dubai The Golden Visa is …" at bounding box center [382, 275] width 673 height 305
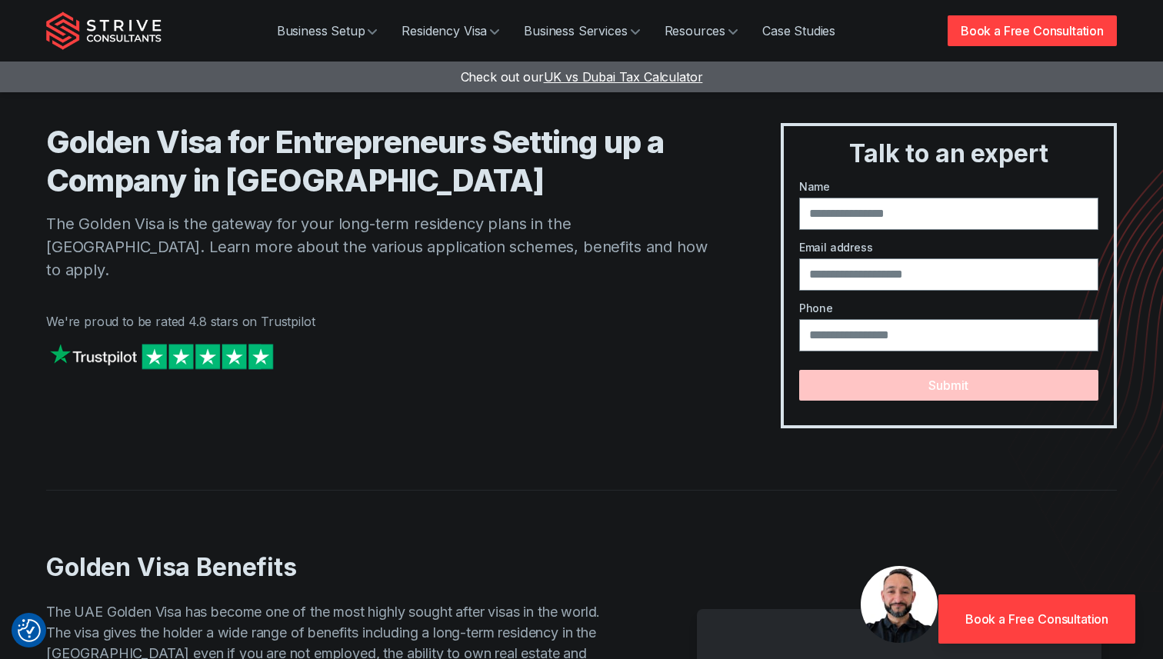
click at [78, 142] on h1 "Golden Visa for Entrepreneurs Setting up a Company in Dubai" at bounding box center [382, 161] width 673 height 77
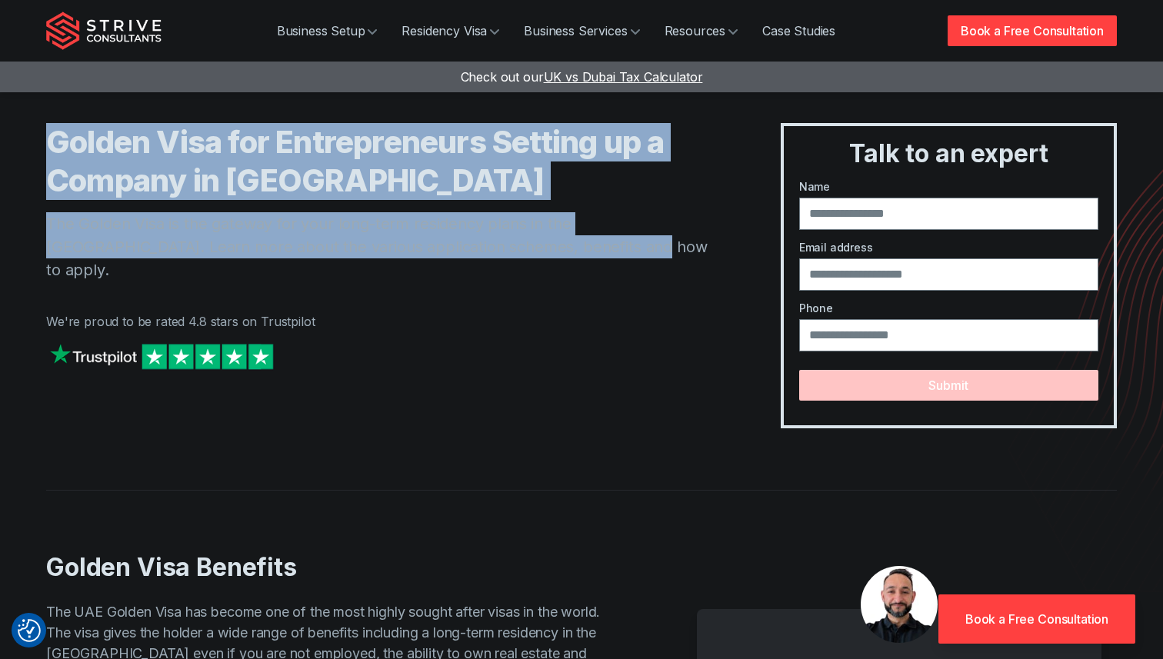
drag, startPoint x: 48, startPoint y: 137, endPoint x: 540, endPoint y: 253, distance: 505.1
click at [540, 254] on div "Golden Visa for Entrepreneurs Setting up a Company in Dubai The Golden Visa is …" at bounding box center [382, 275] width 673 height 305
click at [540, 253] on p "The Golden Visa is the gateway for your long-term residency plans in the UAE. L…" at bounding box center [382, 246] width 673 height 69
drag, startPoint x: 540, startPoint y: 253, endPoint x: 45, endPoint y: 145, distance: 506.4
click at [44, 144] on div "Golden Visa for Entrepreneurs Setting up a Company in Dubai The Golden Visa is …" at bounding box center [582, 214] width 1108 height 429
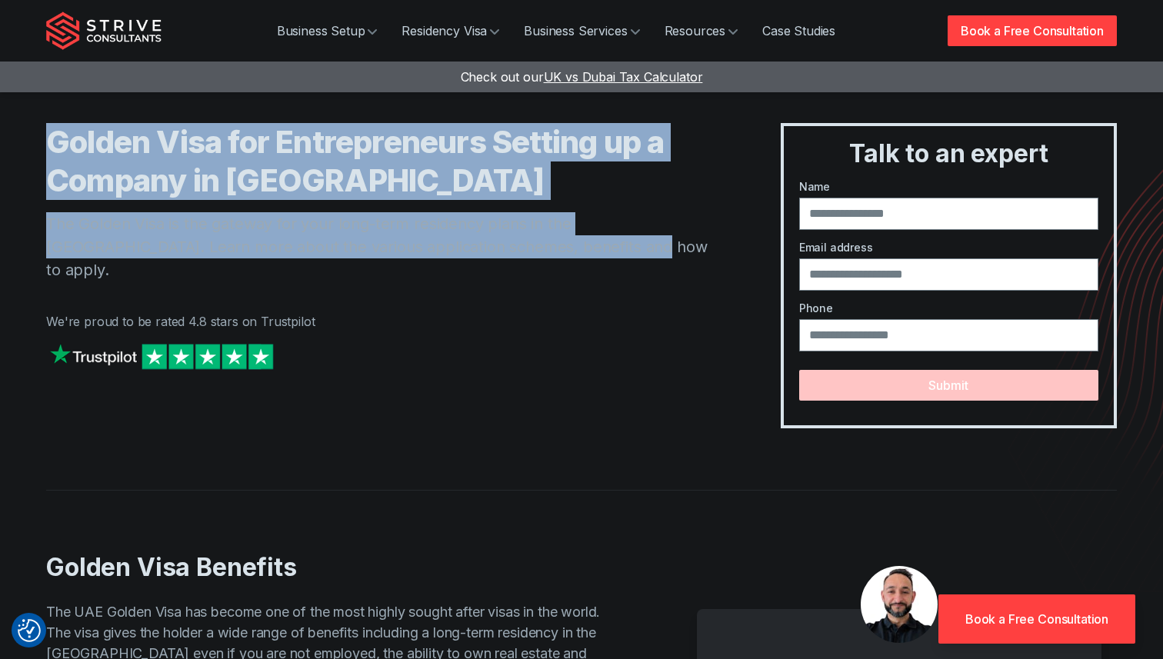
click at [320, 243] on p "The Golden Visa is the gateway for your long-term residency plans in the UAE. L…" at bounding box center [382, 246] width 673 height 69
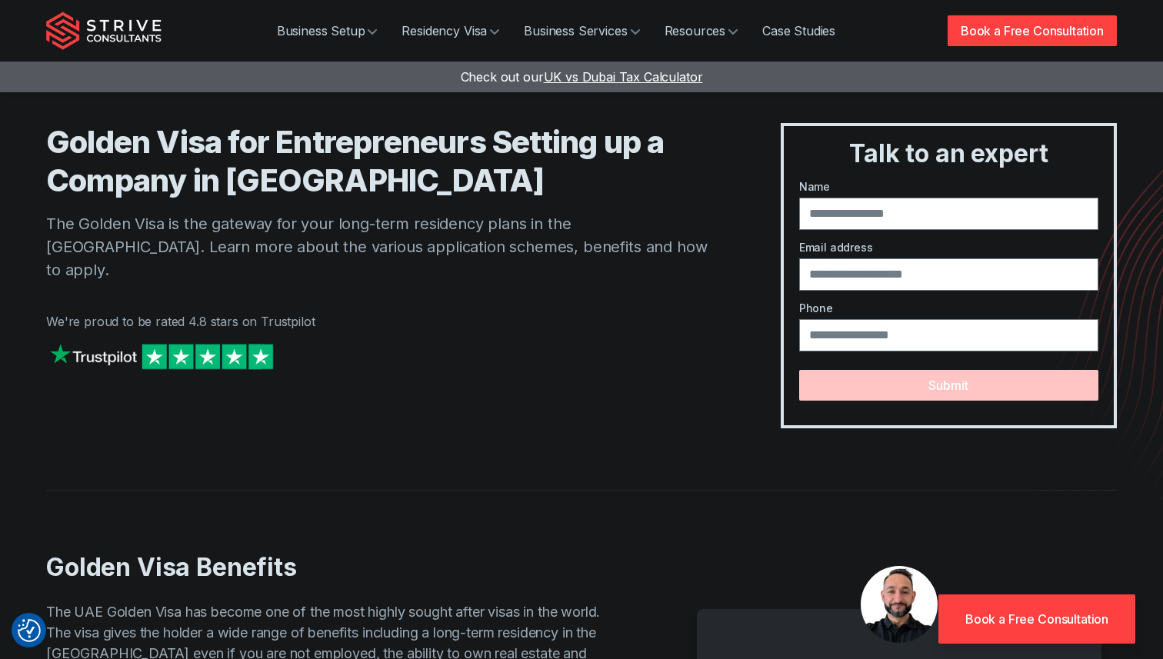
click at [352, 200] on div "Golden Visa for Entrepreneurs Setting up a Company in Dubai The Golden Visa is …" at bounding box center [382, 275] width 673 height 305
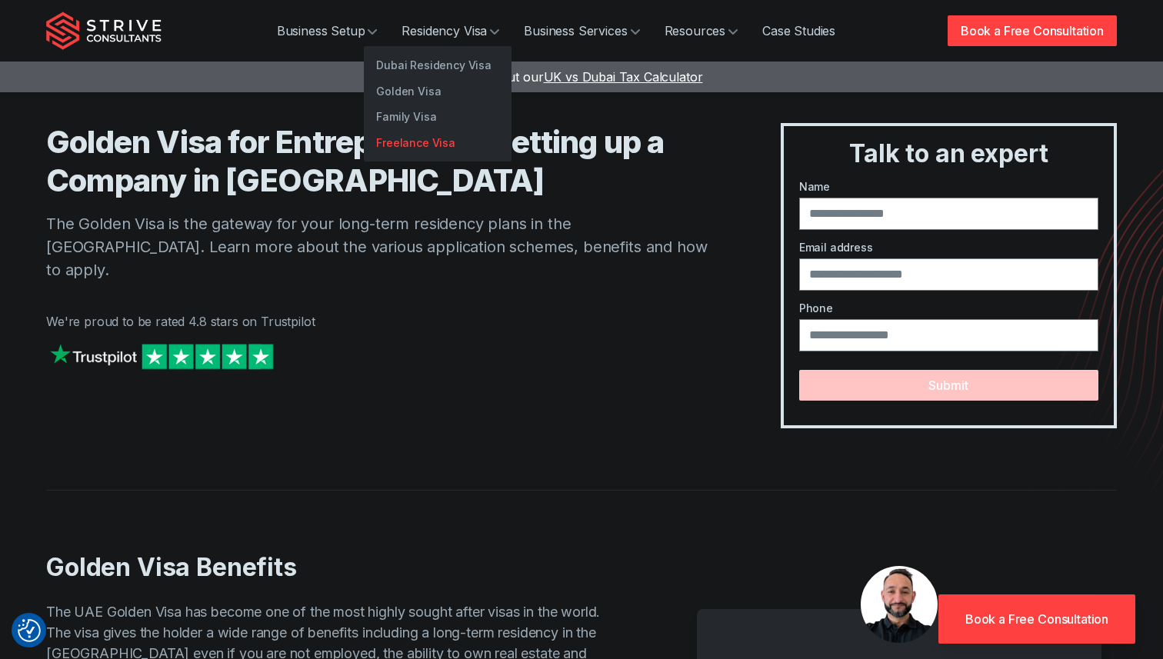
click at [399, 143] on link "Freelance Visa" at bounding box center [438, 143] width 148 height 26
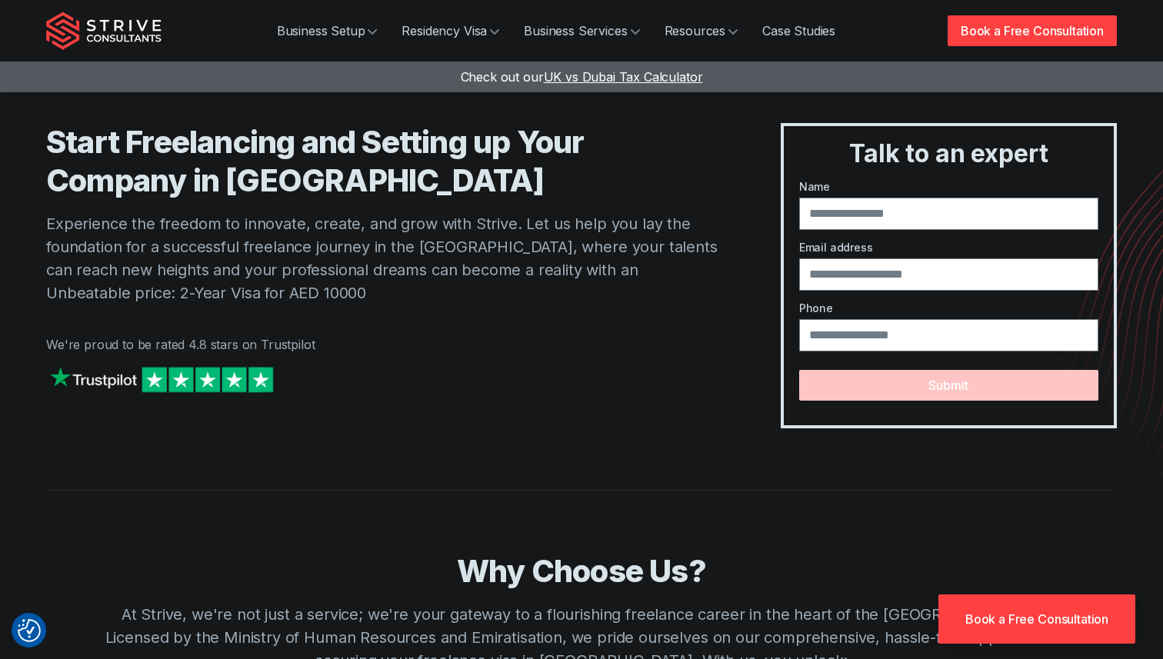
click at [529, 292] on p "Experience the freedom to innovate, create, and grow with Strive. Let us help y…" at bounding box center [382, 258] width 673 height 92
